Goal: Ask a question

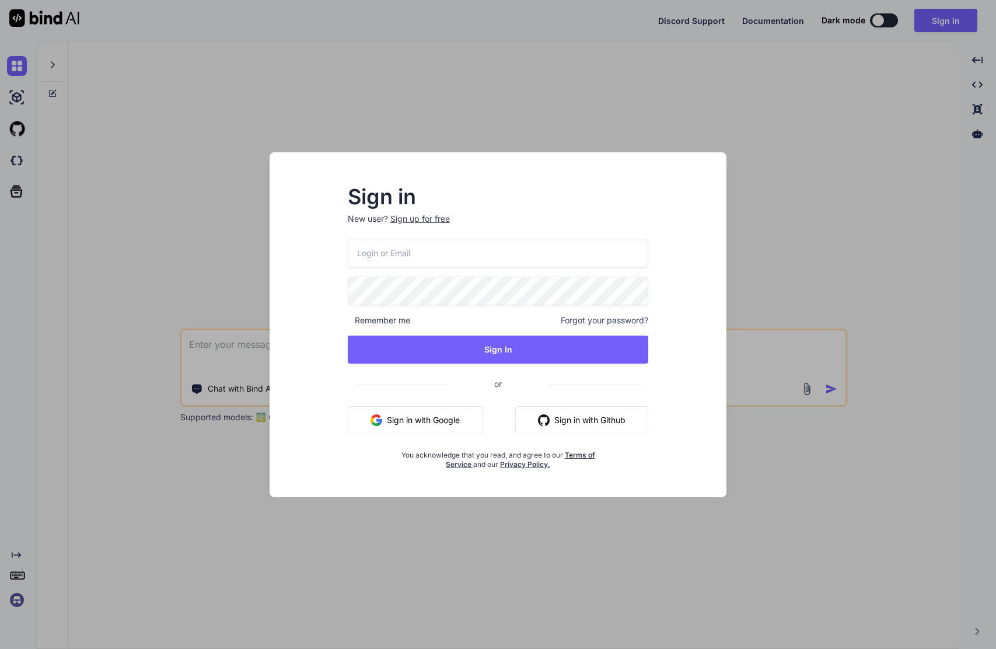
click at [516, 265] on input "email" at bounding box center [498, 253] width 301 height 29
click at [348, 252] on protonpass-control-3b43 at bounding box center [348, 253] width 0 height 12
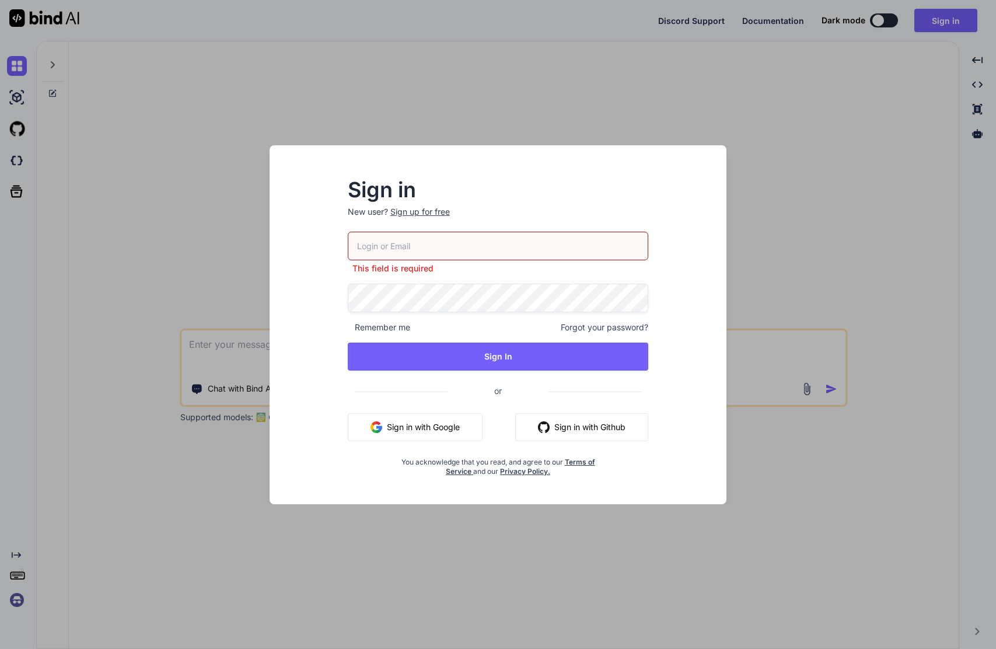
type input "[EMAIL_ADDRESS][DOMAIN_NAME]"
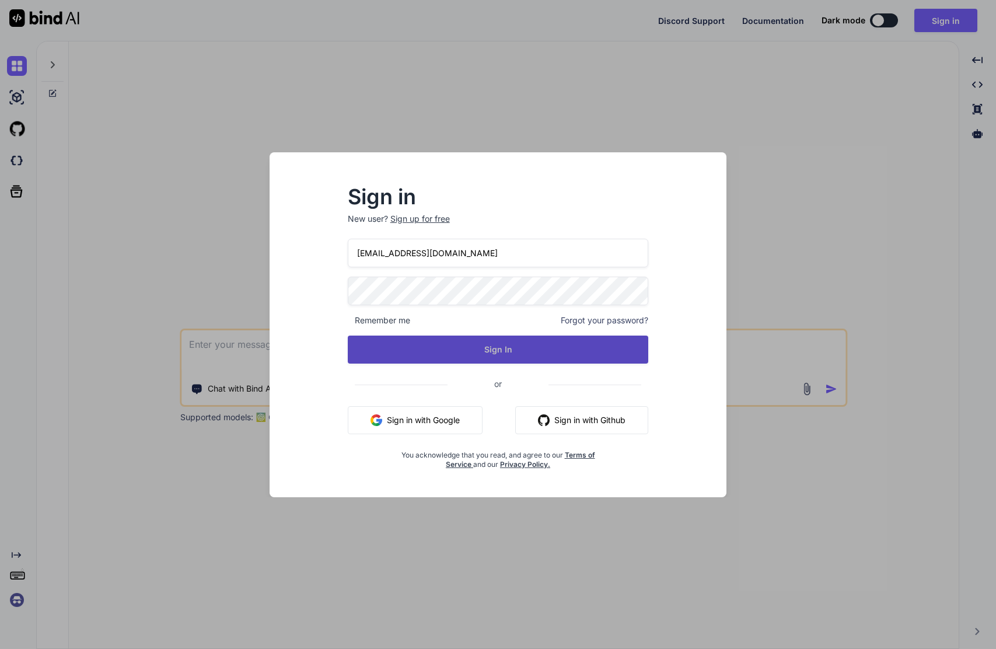
click at [487, 356] on button "Sign In" at bounding box center [498, 350] width 301 height 28
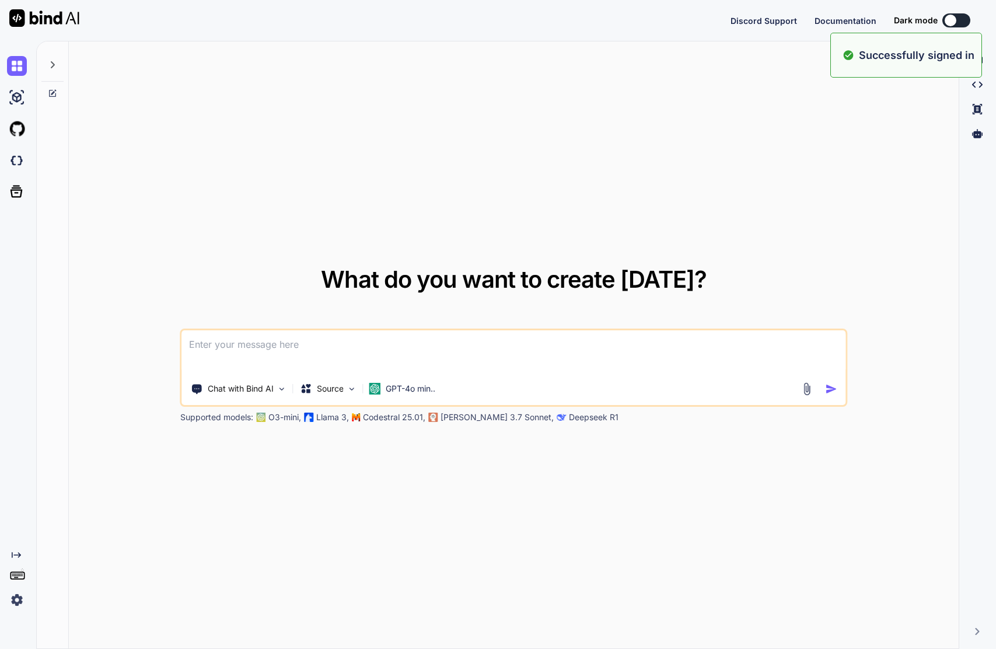
click at [763, 203] on div "What do you want to create [DATE]? Chat with Bind AI Source GPT-4o min.. Suppor…" at bounding box center [514, 345] width 890 height 608
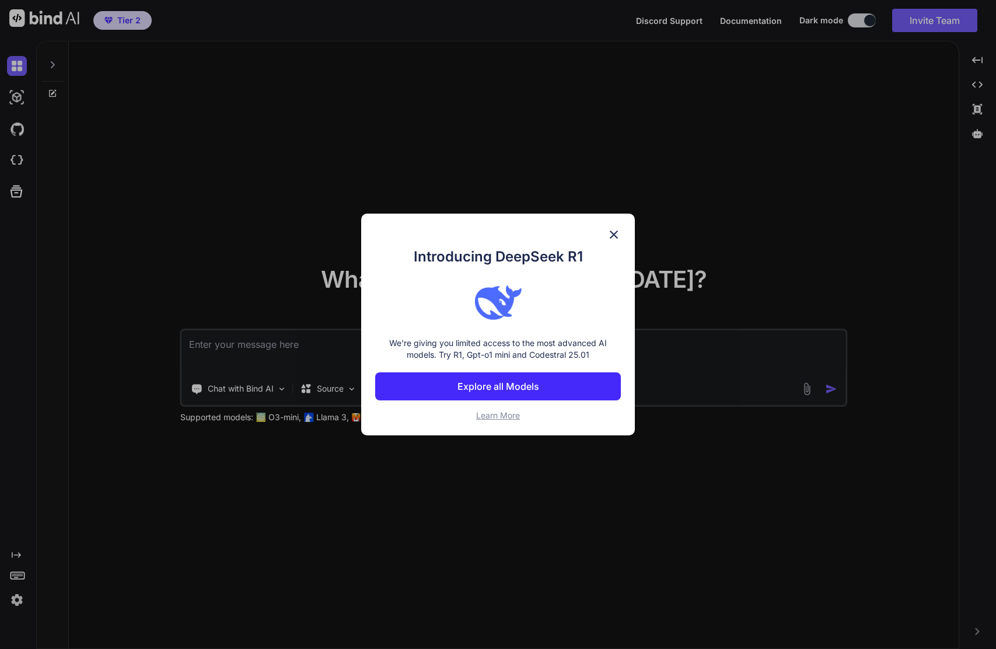
click at [615, 231] on img at bounding box center [614, 235] width 14 height 14
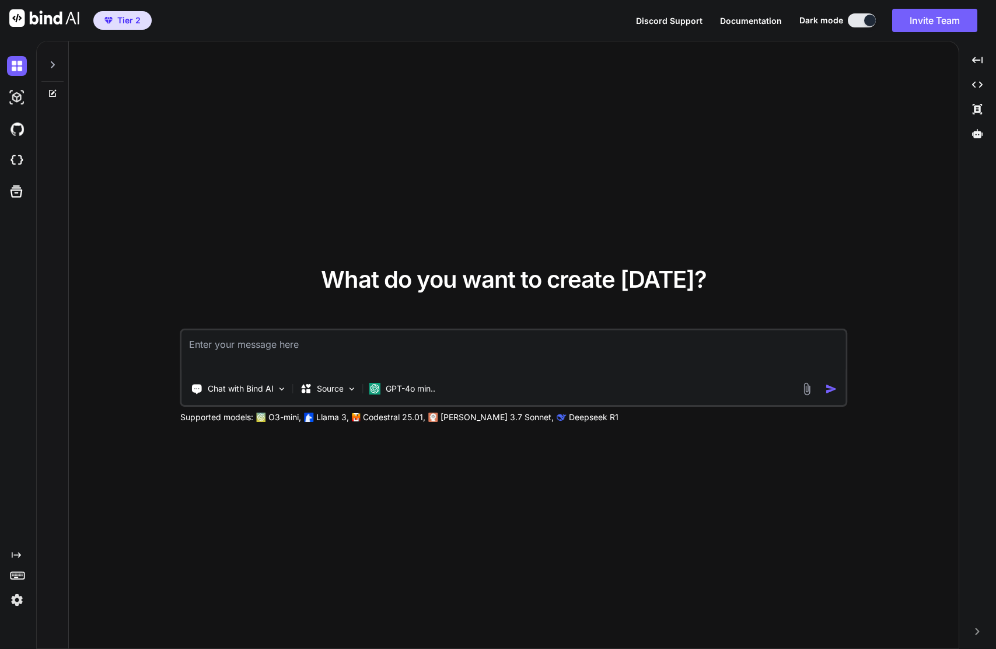
click at [225, 346] on textarea at bounding box center [514, 351] width 664 height 43
type textarea "I"
type textarea "Can you give me a code in Lua to increase the system volume in Windows?"
click at [832, 387] on img "button" at bounding box center [831, 389] width 12 height 12
click at [262, 386] on p "Chat with Bind AI" at bounding box center [241, 389] width 66 height 12
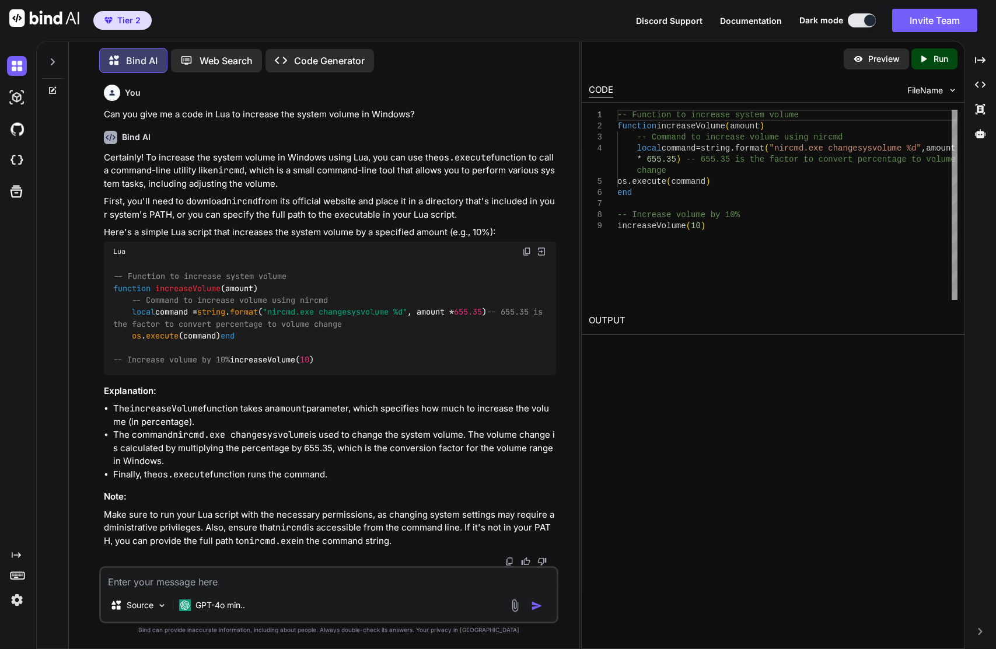
scroll to position [26, 0]
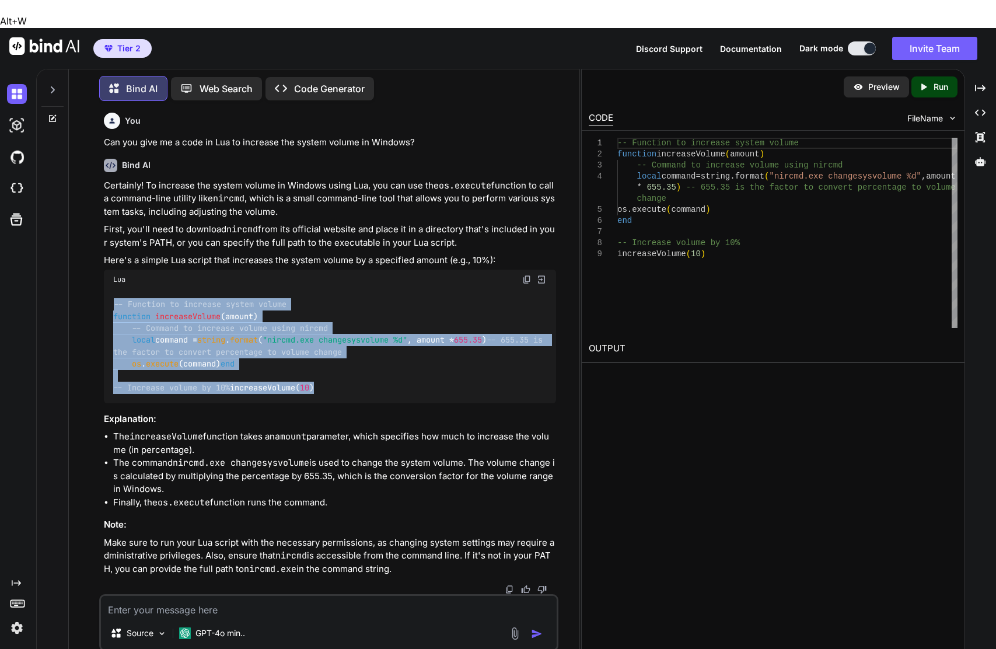
drag, startPoint x: 200, startPoint y: 361, endPoint x: 107, endPoint y: 251, distance: 143.7
click at [107, 290] on div "-- Function to increase system volume function increaseVolume (amount) -- Comma…" at bounding box center [330, 347] width 453 height 114
copy code "-- Function to increase system volume function increaseVolume (amount) -- Comma…"
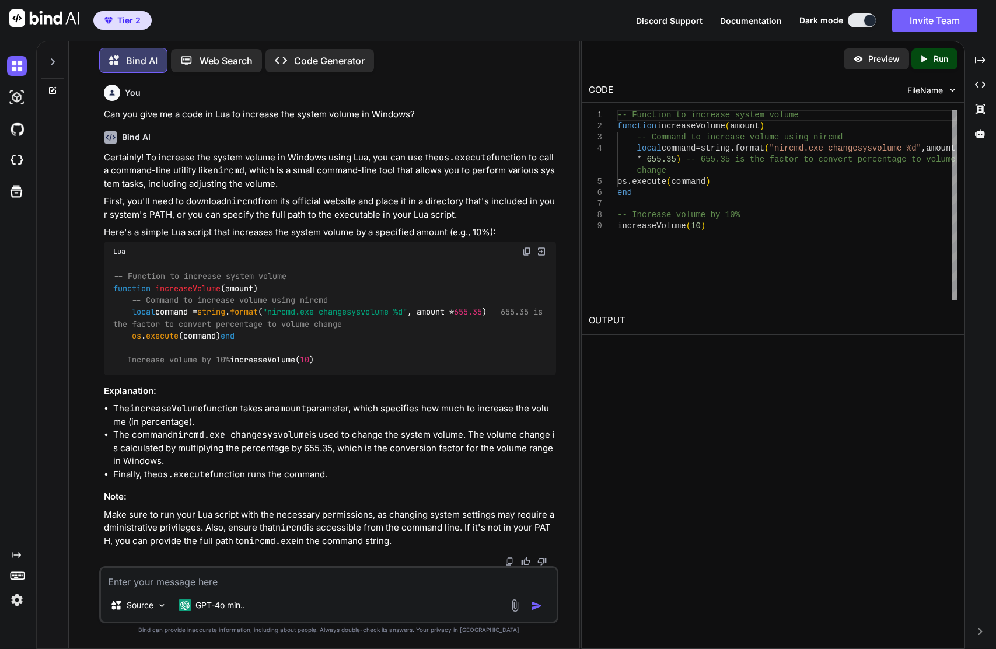
click at [235, 577] on textarea at bounding box center [329, 578] width 457 height 21
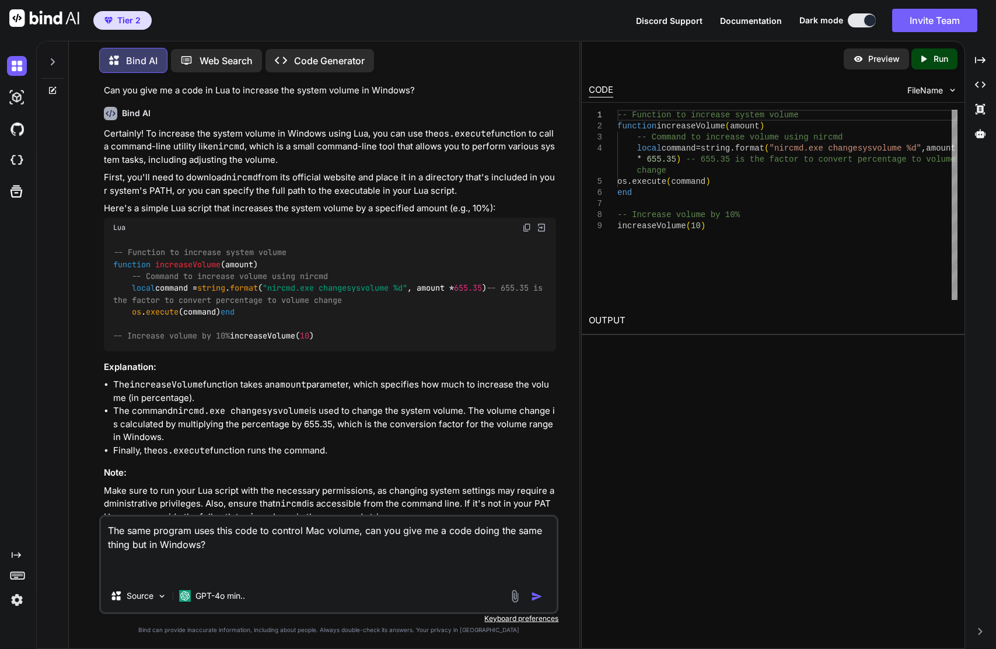
paste textarea "local vol = math.floor(map_saturate(self:endless_value(), self:endless_min(), s…"
type textarea "The same program uses this code to control Mac volume, can you give me a code d…"
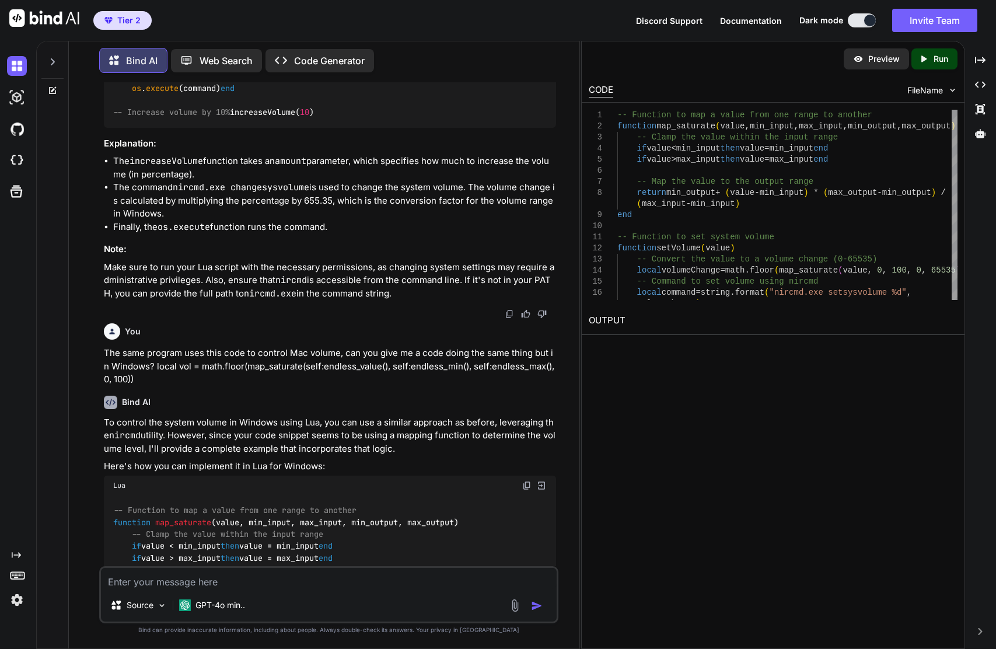
scroll to position [308, 0]
